Goal: Transaction & Acquisition: Purchase product/service

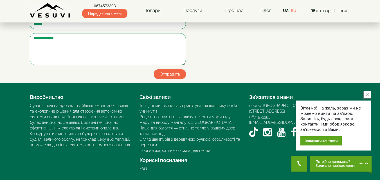
scroll to position [1252, 0]
click at [368, 95] on icon "close button" at bounding box center [367, 94] width 3 height 3
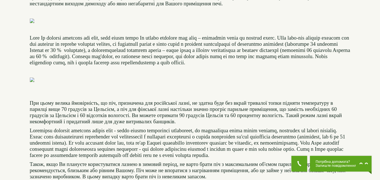
scroll to position [0, 0]
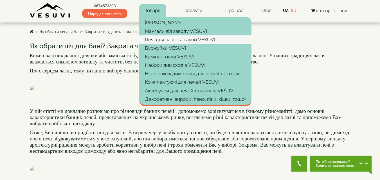
click at [154, 37] on link "Печі для лазні та сауни VESUVI" at bounding box center [195, 39] width 112 height 8
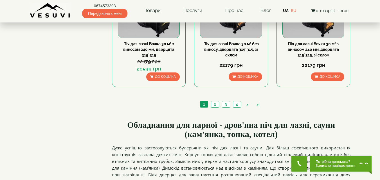
scroll to position [648, 0]
click at [213, 105] on link "2" at bounding box center [215, 105] width 8 height 6
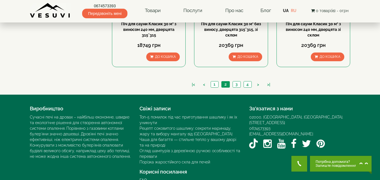
scroll to position [679, 0]
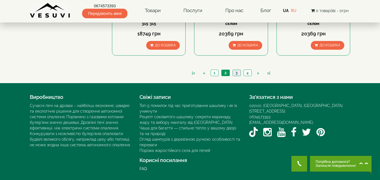
click at [235, 73] on link "3" at bounding box center [237, 73] width 8 height 6
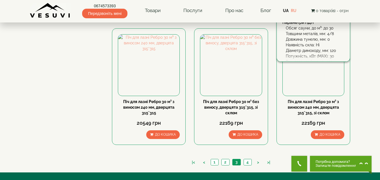
scroll to position [591, 0]
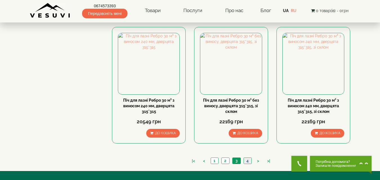
click at [249, 162] on link "4" at bounding box center [248, 161] width 8 height 6
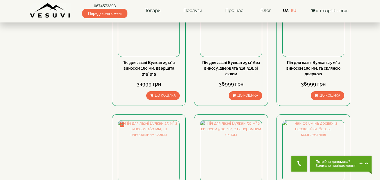
scroll to position [310, 0]
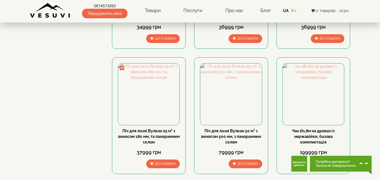
click at [80, 86] on div "Фільтр Ціна грн ***** – грн ****** Параметри ПДЛ Обсяг сауни, до м³ 365 до 15 1…" at bounding box center [190, 22] width 329 height 611
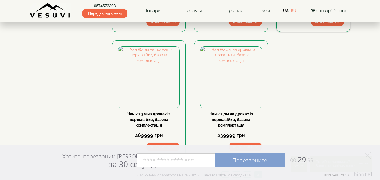
scroll to position [422, 0]
